Goal: Task Accomplishment & Management: Manage account settings

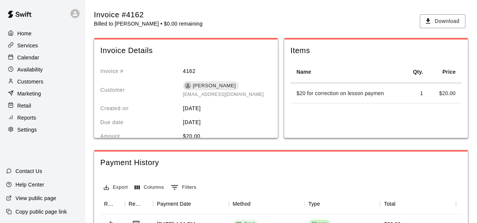
click at [118, 1] on main "Invoice #4162 Billed to [PERSON_NAME] • $0.00 remaining Download Invoice Detail…" at bounding box center [281, 183] width 392 height 367
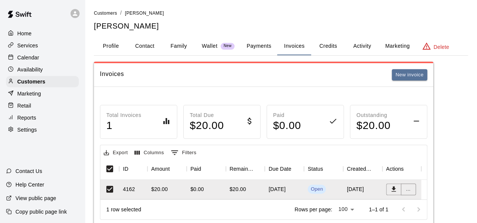
click at [36, 63] on div "Calendar" at bounding box center [42, 57] width 73 height 11
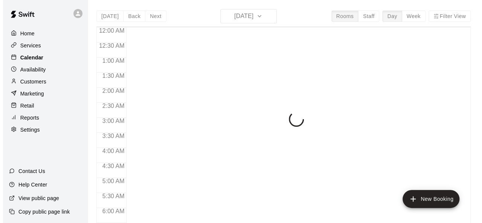
scroll to position [512, 0]
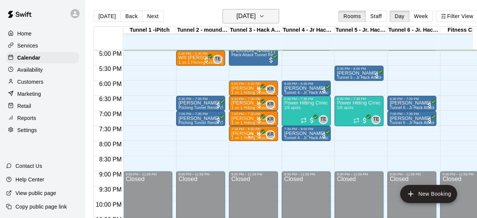
click at [241, 22] on button "Monday Sep 15" at bounding box center [250, 16] width 57 height 14
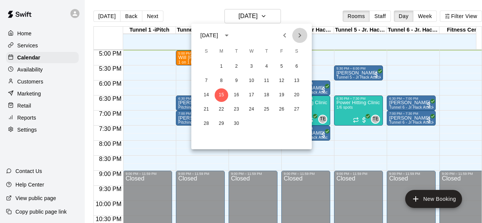
click at [301, 35] on icon "Next month" at bounding box center [300, 35] width 3 height 5
click at [225, 105] on button "17" at bounding box center [222, 110] width 14 height 14
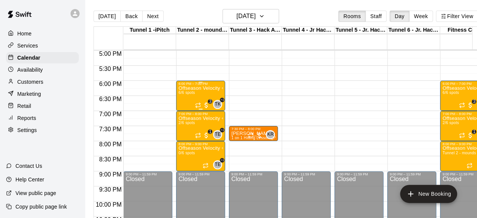
click at [192, 96] on div "Offseason Velocity + Arm Care Program (Monday & Wed 6-7pm 12& under) 6/6 spots" at bounding box center [200, 195] width 44 height 218
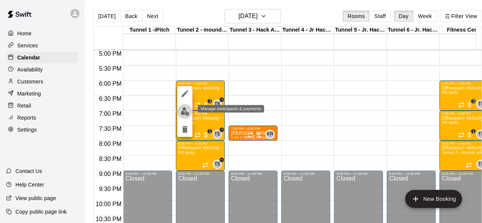
click at [188, 113] on img "edit" at bounding box center [185, 111] width 9 height 9
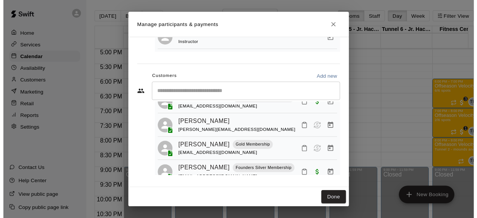
scroll to position [20, 0]
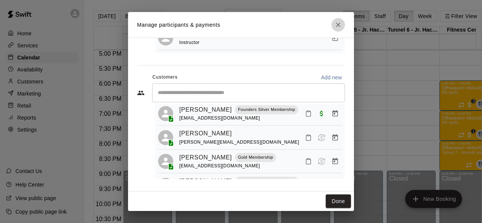
click at [338, 25] on icon "Close" at bounding box center [338, 25] width 5 height 5
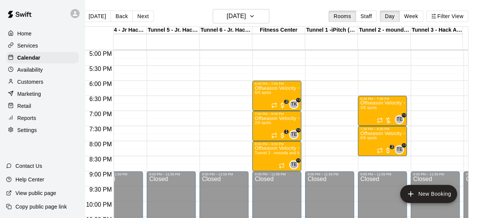
scroll to position [0, 182]
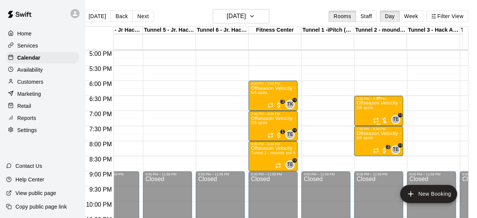
click at [378, 112] on div "Offseason Velocity + Arm Care Program (Mon & Wed 630-730pm 12& under) 3/6 spots" at bounding box center [378, 210] width 44 height 218
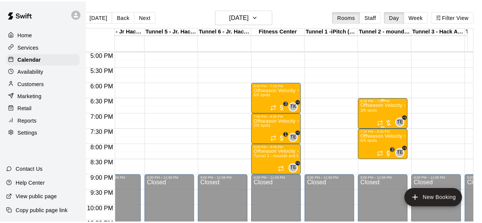
scroll to position [0, 9]
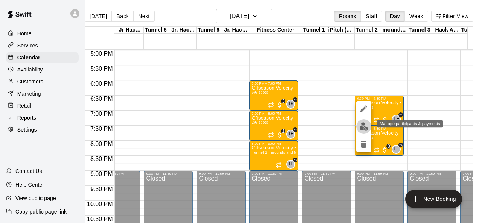
click at [365, 126] on img "edit" at bounding box center [364, 126] width 9 height 9
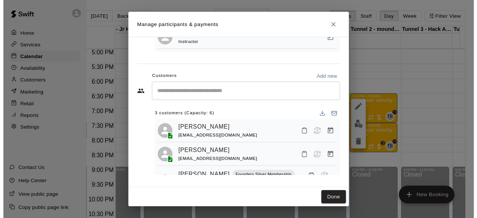
scroll to position [20, 0]
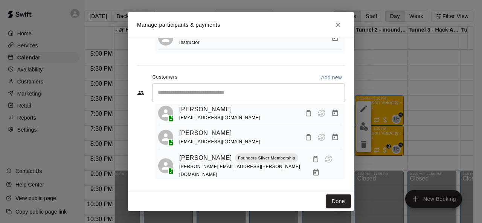
click at [341, 24] on icon "Close" at bounding box center [339, 25] width 8 height 8
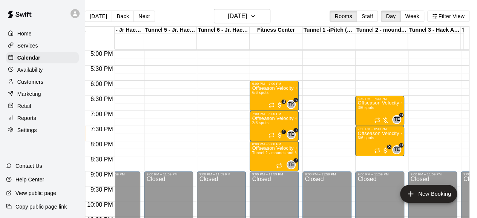
scroll to position [0, 14]
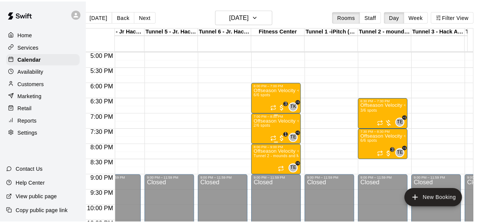
scroll to position [0, 9]
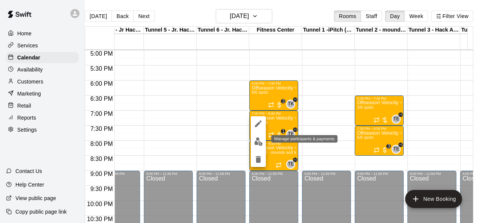
click at [252, 139] on button "edit" at bounding box center [258, 142] width 15 height 15
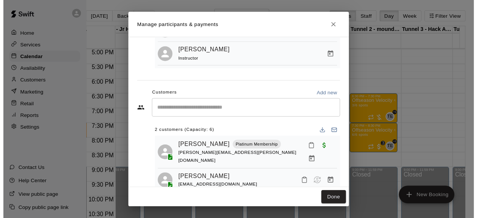
scroll to position [90, 0]
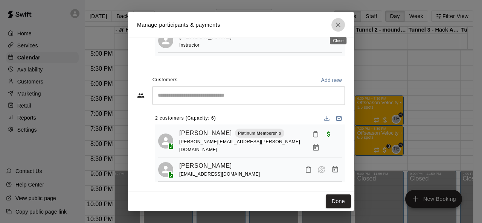
click at [338, 24] on icon "Close" at bounding box center [339, 25] width 8 height 8
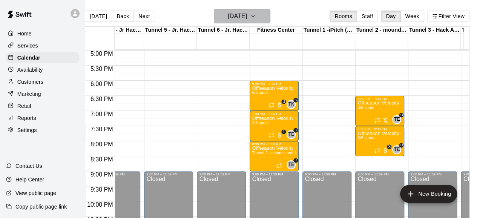
click at [241, 15] on h6 "Monday Nov 17" at bounding box center [237, 16] width 19 height 11
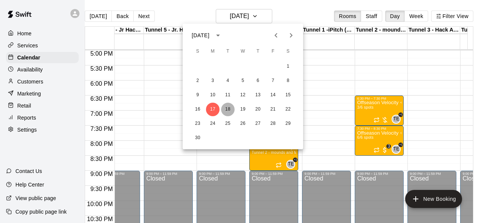
click at [229, 106] on button "18" at bounding box center [228, 110] width 14 height 14
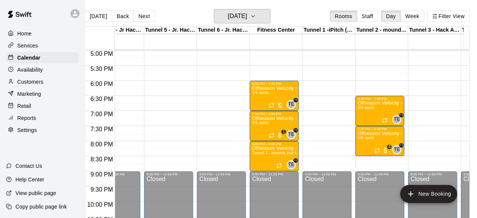
scroll to position [0, 14]
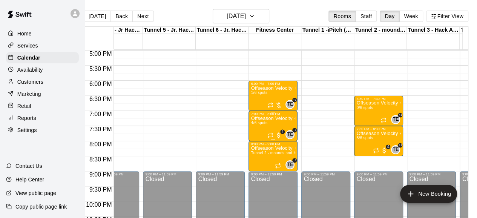
click at [252, 125] on span "4/6 spots" at bounding box center [259, 123] width 17 height 4
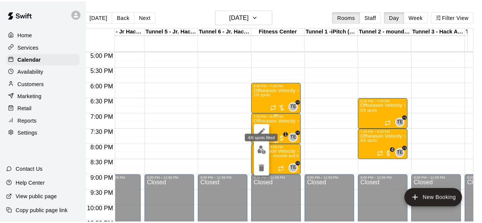
scroll to position [0, 9]
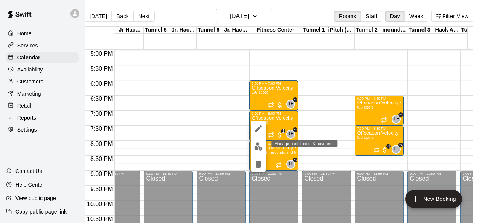
click at [259, 146] on img "edit" at bounding box center [258, 146] width 9 height 9
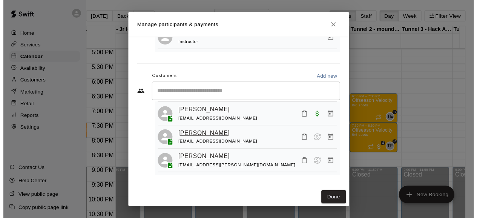
scroll to position [45, 0]
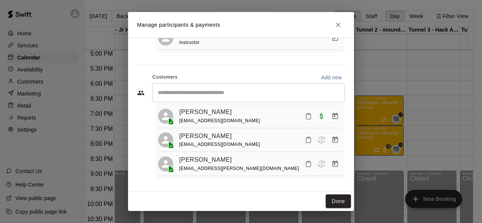
drag, startPoint x: 338, startPoint y: 199, endPoint x: 330, endPoint y: 178, distance: 22.0
click at [340, 199] on button "Done" at bounding box center [338, 202] width 25 height 14
